Goal: Task Accomplishment & Management: Manage account settings

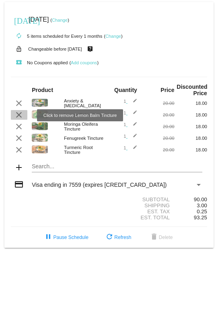
click at [18, 116] on mat-icon "clear" at bounding box center [19, 115] width 10 height 10
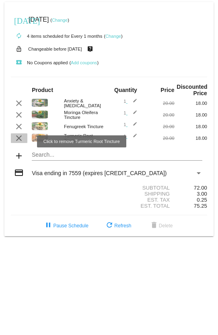
click at [16, 141] on mat-icon "clear" at bounding box center [19, 138] width 10 height 10
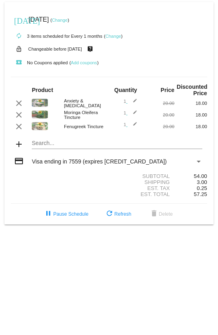
click at [134, 127] on mat-icon "edit" at bounding box center [132, 127] width 10 height 10
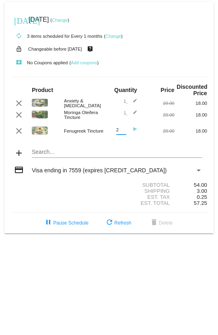
type input "2"
click at [124, 133] on input "2" at bounding box center [121, 129] width 10 height 5
click at [135, 113] on mat-icon "edit" at bounding box center [132, 115] width 10 height 10
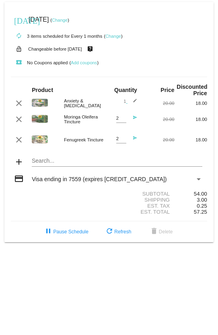
type input "2"
click at [124, 119] on input "2" at bounding box center [121, 118] width 10 height 5
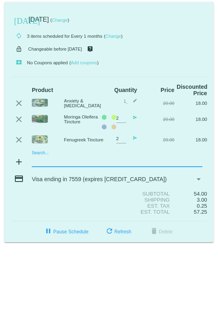
click at [148, 161] on mat-card "[DATE] [DATE] ( Change ) autorenew 3 items scheduled for Every 1 months ( Chang…" at bounding box center [108, 122] width 209 height 240
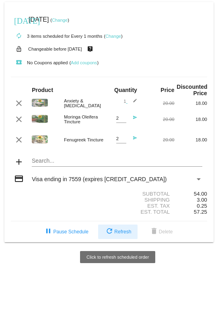
click at [121, 238] on button "refresh Refresh" at bounding box center [117, 232] width 39 height 14
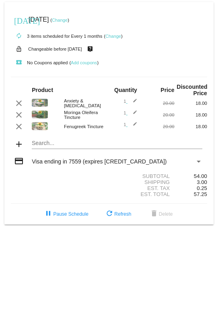
click at [133, 127] on mat-icon "edit" at bounding box center [132, 127] width 10 height 10
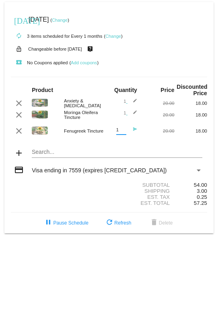
click at [118, 133] on input "1" at bounding box center [121, 129] width 10 height 5
type input "2"
click at [123, 132] on input "2" at bounding box center [121, 129] width 10 height 5
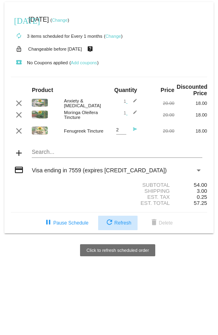
click at [114, 226] on span "refresh Refresh" at bounding box center [117, 223] width 27 height 6
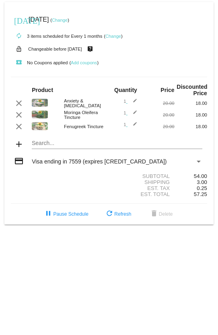
click at [134, 127] on mat-icon "edit" at bounding box center [132, 127] width 10 height 10
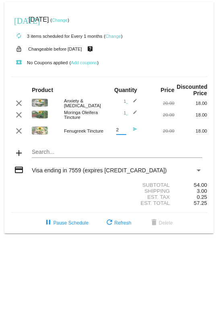
type input "2"
click at [123, 130] on input "2" at bounding box center [121, 129] width 10 height 5
click at [120, 111] on div "clear Moringa Oleifera Tincture 1 edit 20.00 18.00" at bounding box center [109, 115] width 196 height 10
click at [121, 115] on div "1 edit" at bounding box center [124, 115] width 23 height 10
click at [114, 133] on div "2 Quantity send" at bounding box center [124, 131] width 23 height 18
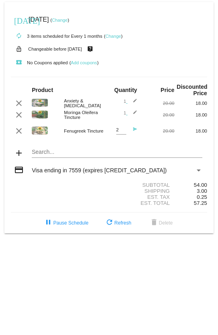
click at [133, 132] on mat-icon "send" at bounding box center [132, 132] width 10 height 10
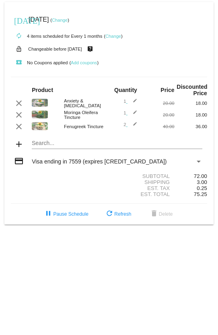
click at [133, 115] on mat-icon "edit" at bounding box center [132, 115] width 10 height 10
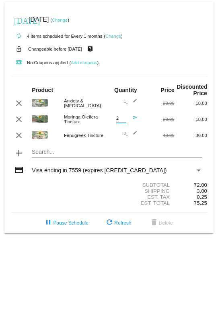
type input "2"
click at [123, 118] on input "2" at bounding box center [121, 118] width 10 height 5
click at [133, 118] on mat-icon "send" at bounding box center [132, 120] width 10 height 10
